Goal: Find specific page/section: Find specific page/section

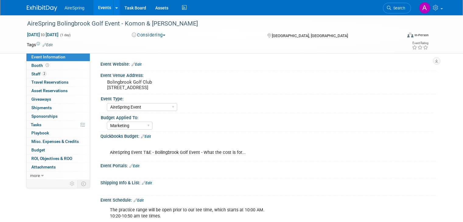
select select "AireSpring Event"
select select "Marketing"
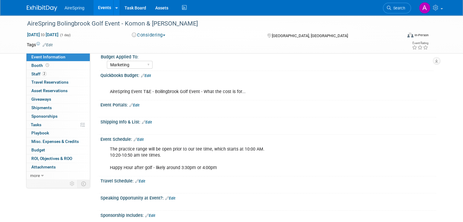
click at [99, 5] on link "Events" at bounding box center [104, 7] width 22 height 15
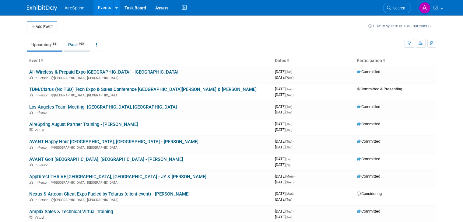
click at [73, 48] on link "Past 935" at bounding box center [77, 45] width 26 height 12
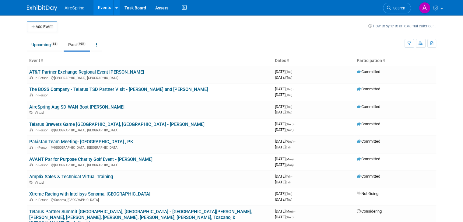
click at [197, 37] on td "Upcoming 83 Past 935 All Events 1018 Past and Upcoming Grouped Annually Events …" at bounding box center [216, 42] width 378 height 20
